Goal: Task Accomplishment & Management: Manage account settings

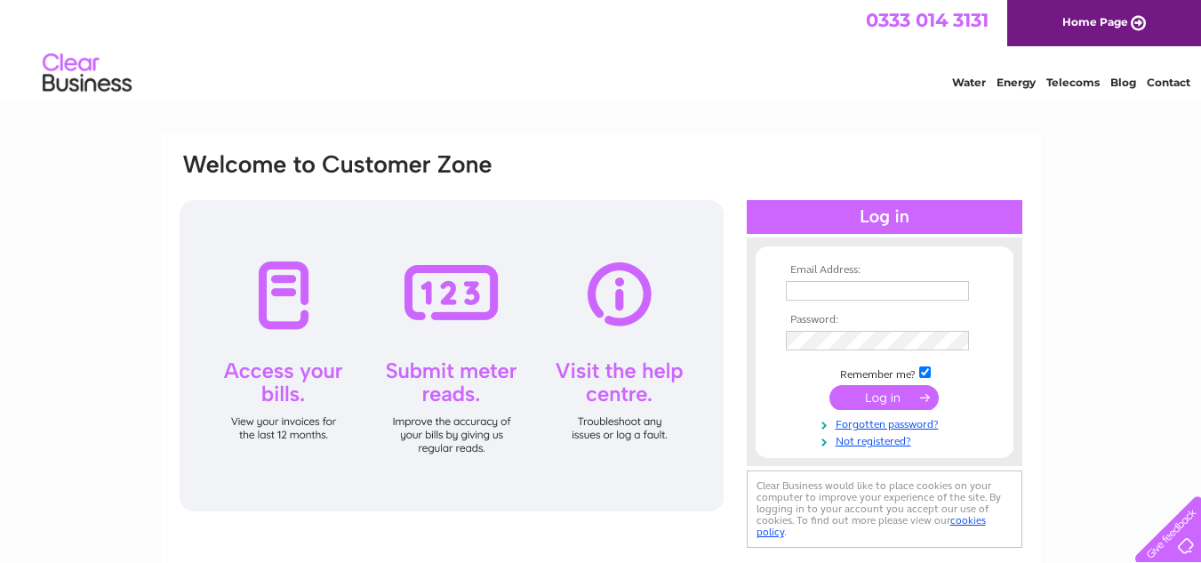
type input "bridgecafespean@gmail.com"
click at [877, 399] on input "submit" at bounding box center [883, 397] width 109 height 25
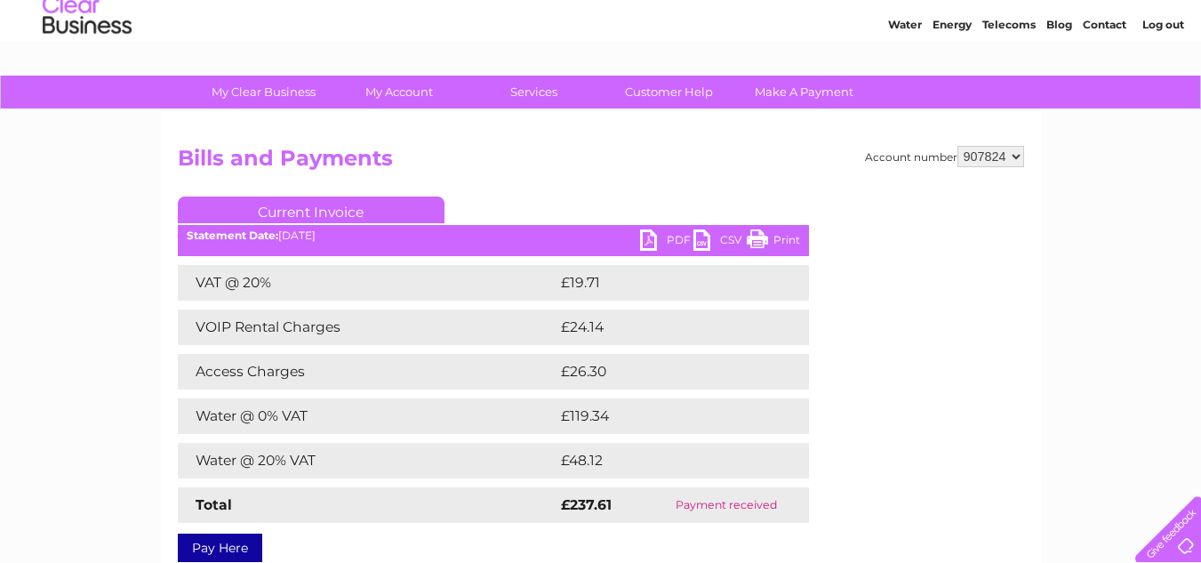
scroll to position [89, 0]
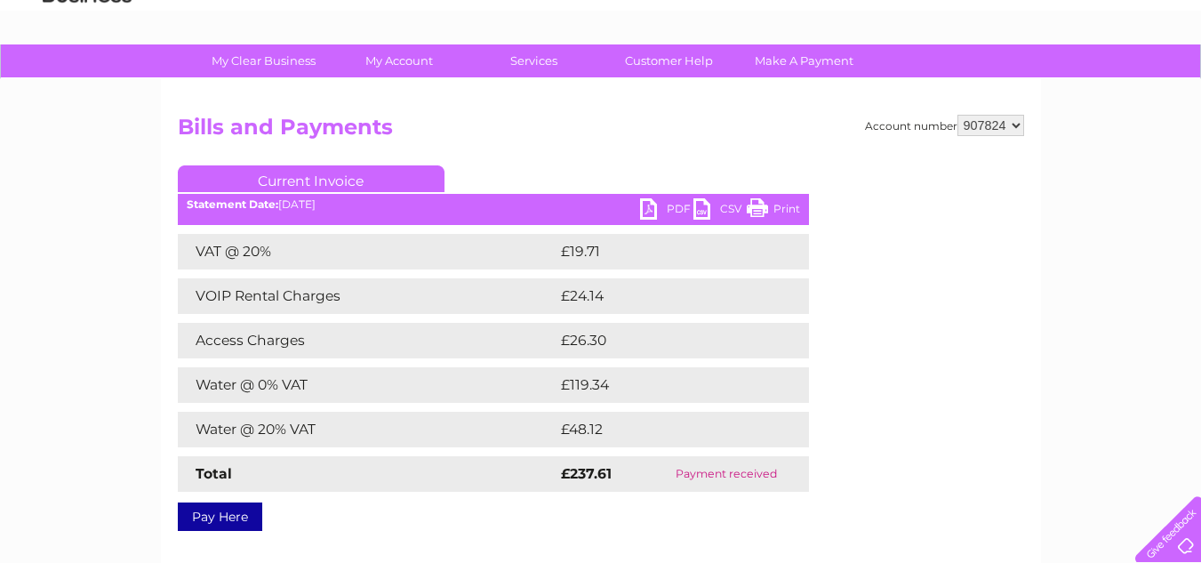
click at [316, 176] on link "Current Invoice" at bounding box center [311, 178] width 267 height 27
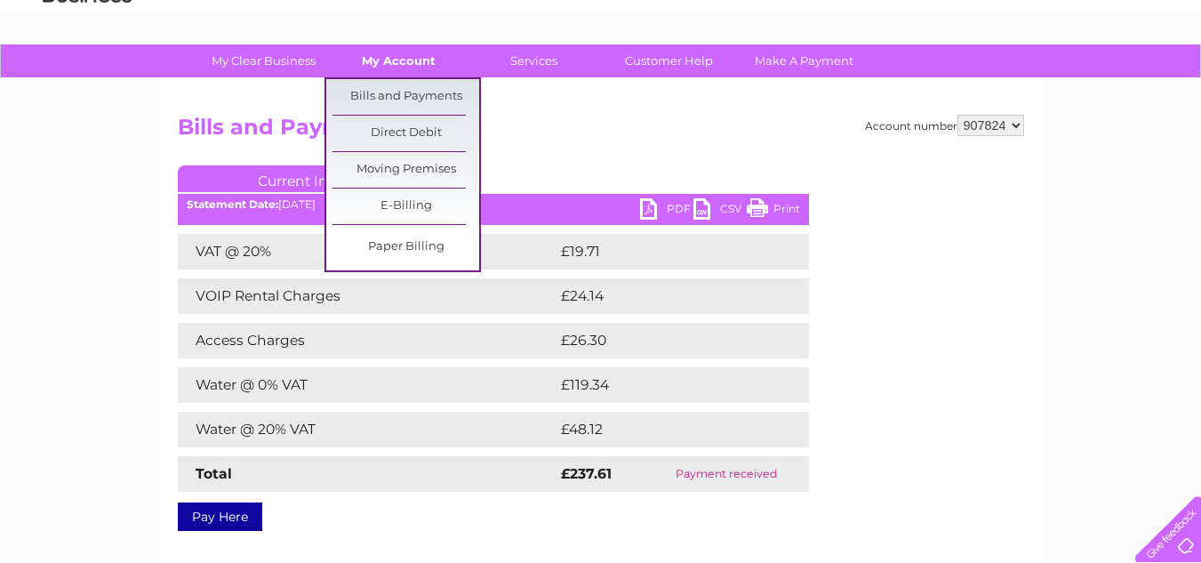
click at [389, 63] on link "My Account" at bounding box center [398, 60] width 147 height 33
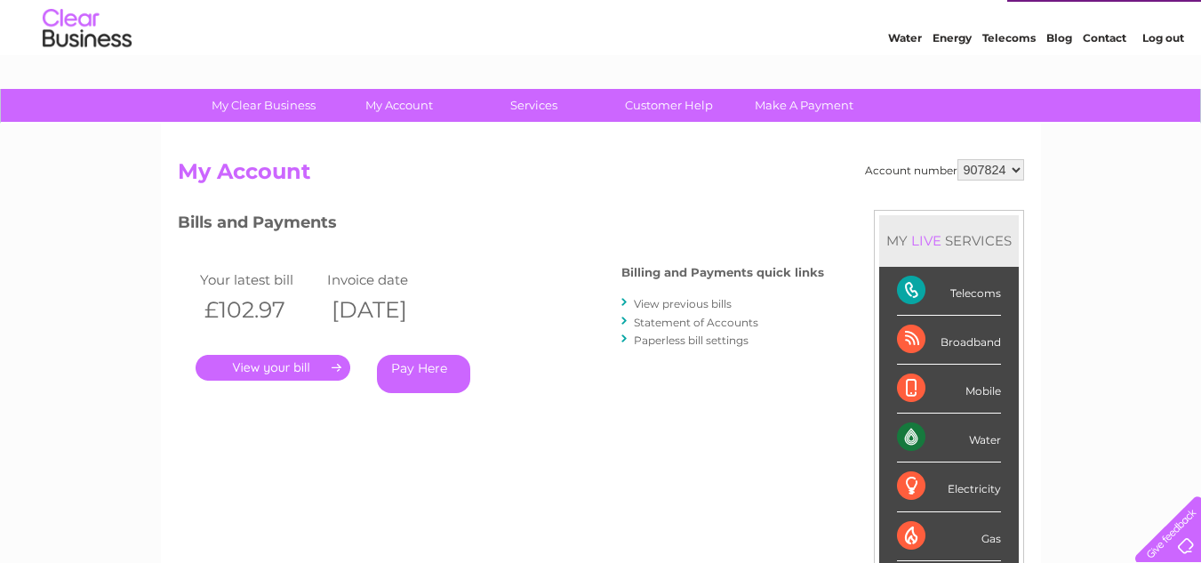
scroll to position [89, 0]
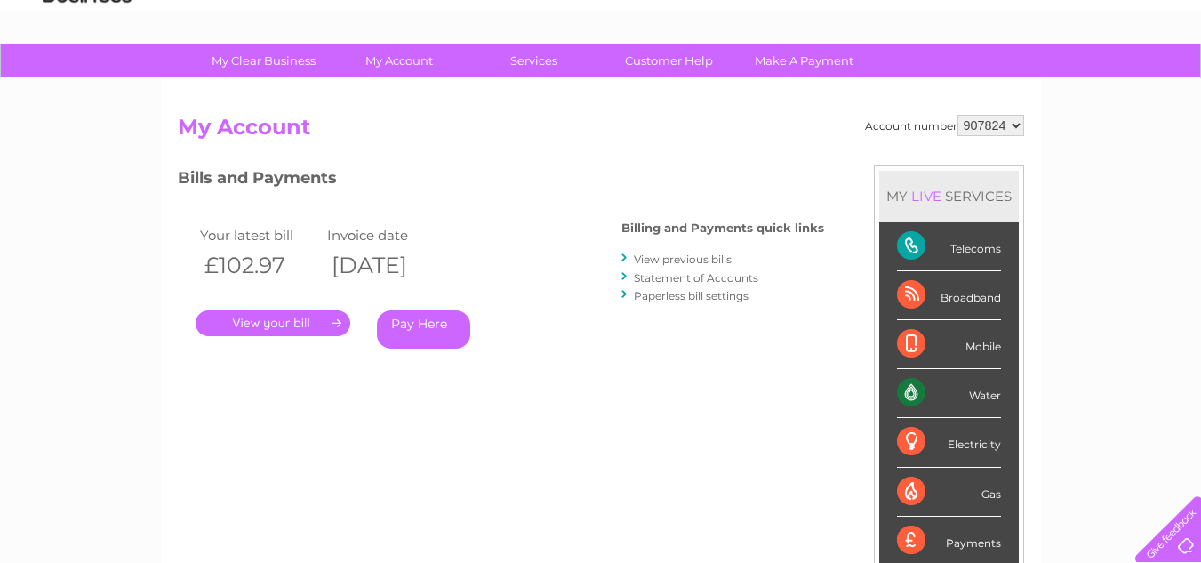
click at [305, 325] on link "." at bounding box center [273, 323] width 155 height 26
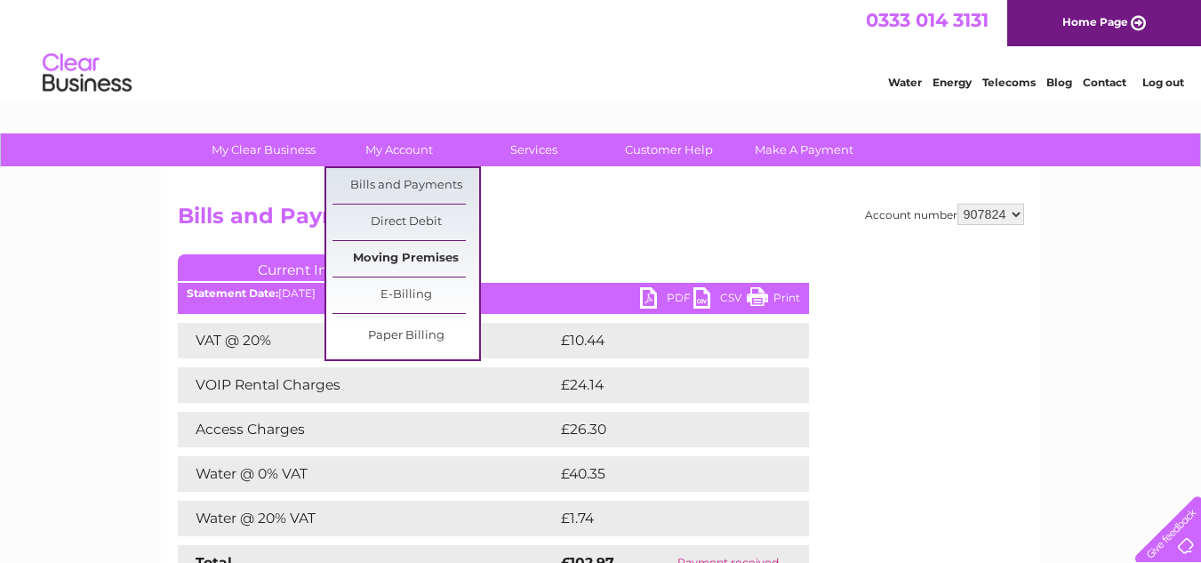
click at [408, 244] on link "Moving Premises" at bounding box center [405, 259] width 147 height 36
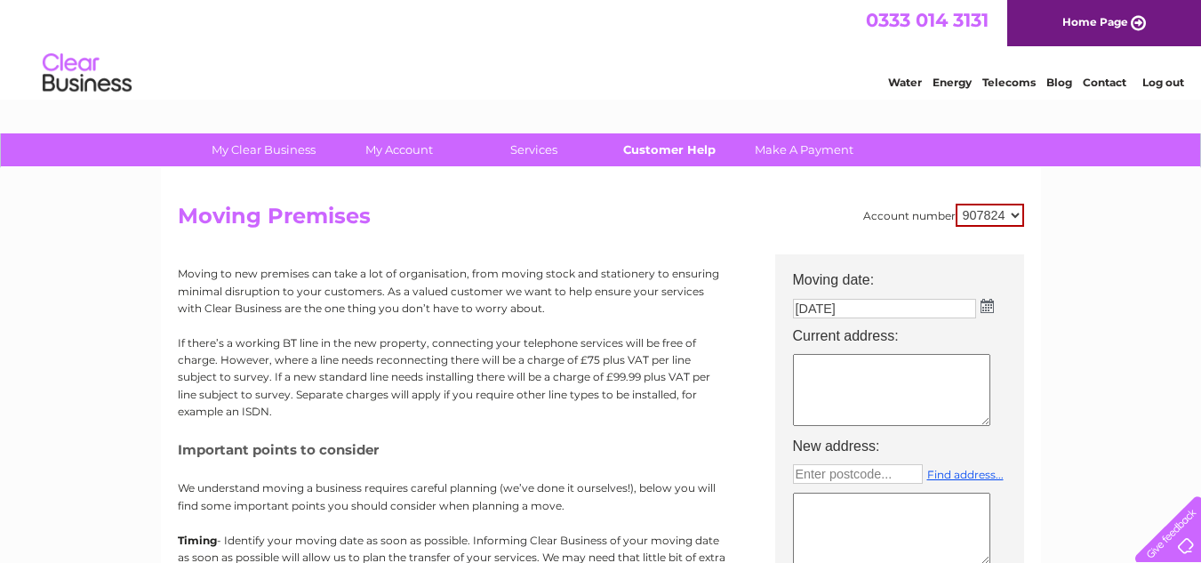
click at [661, 142] on link "Customer Help" at bounding box center [669, 149] width 147 height 33
